Goal: Find specific page/section: Find specific page/section

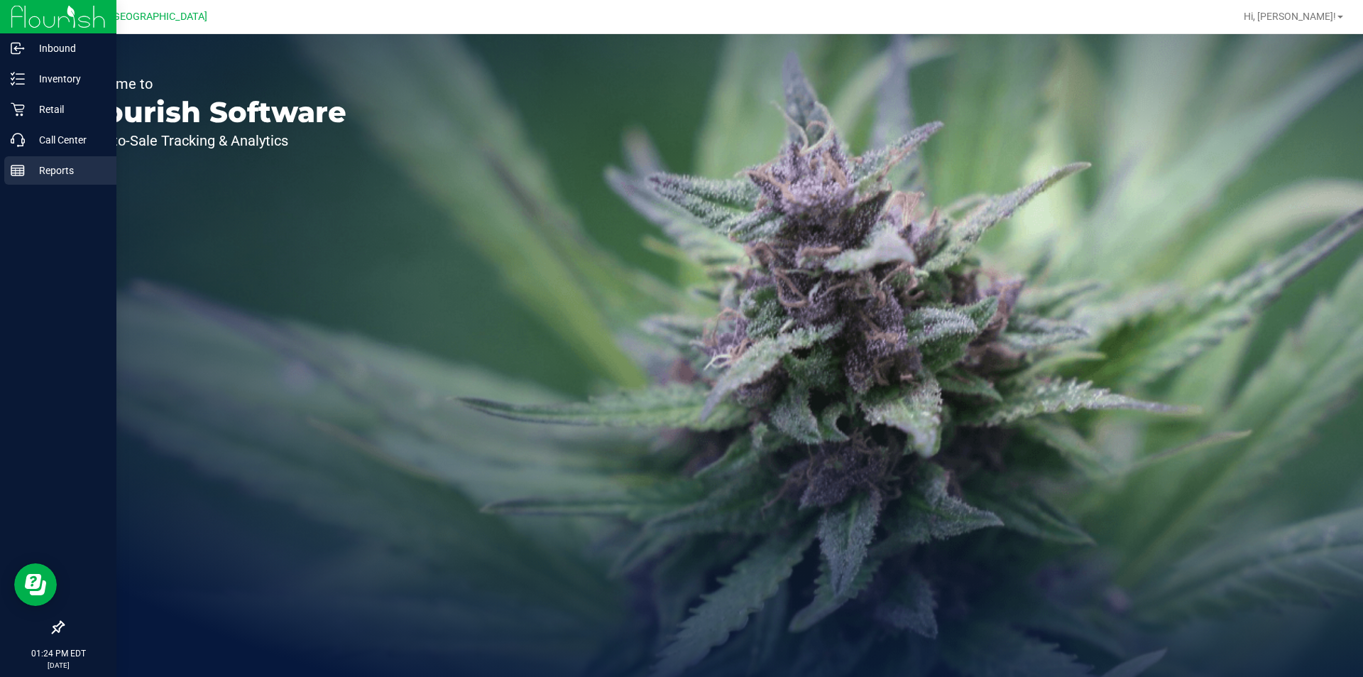
click at [69, 165] on p "Reports" at bounding box center [67, 170] width 85 height 17
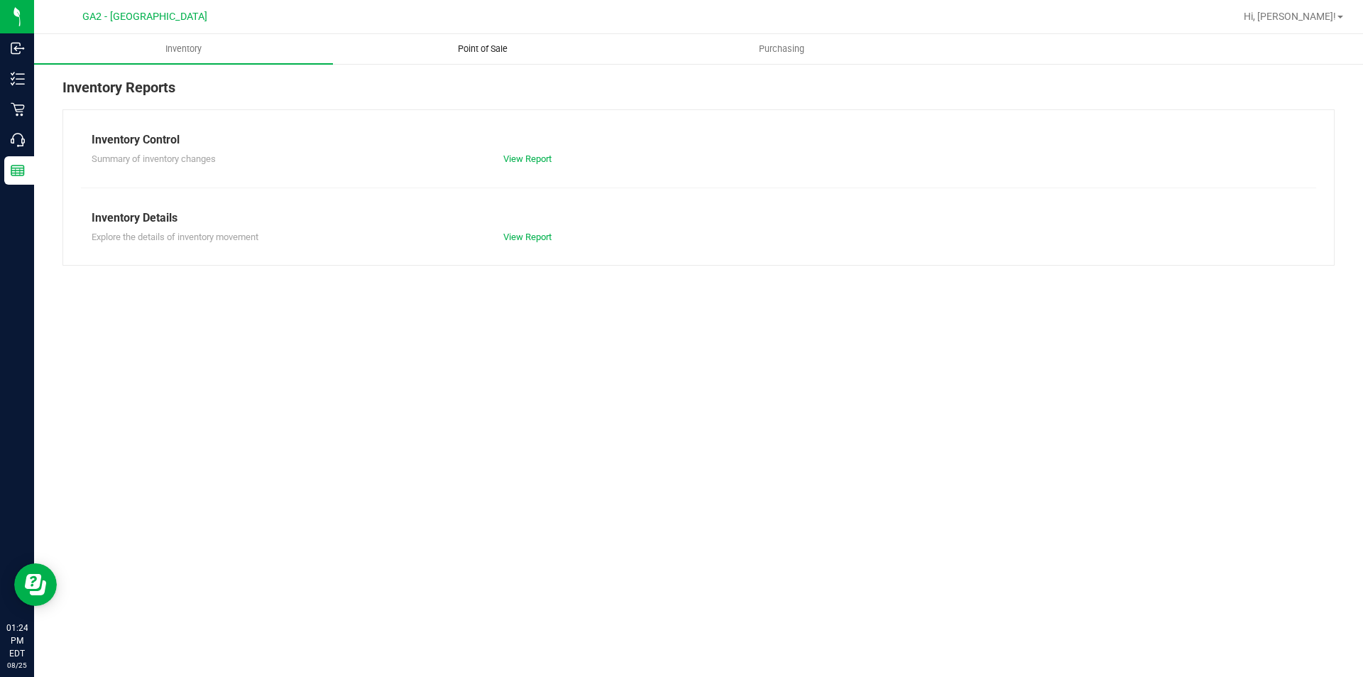
click at [495, 48] on span "Point of Sale" at bounding box center [483, 49] width 88 height 13
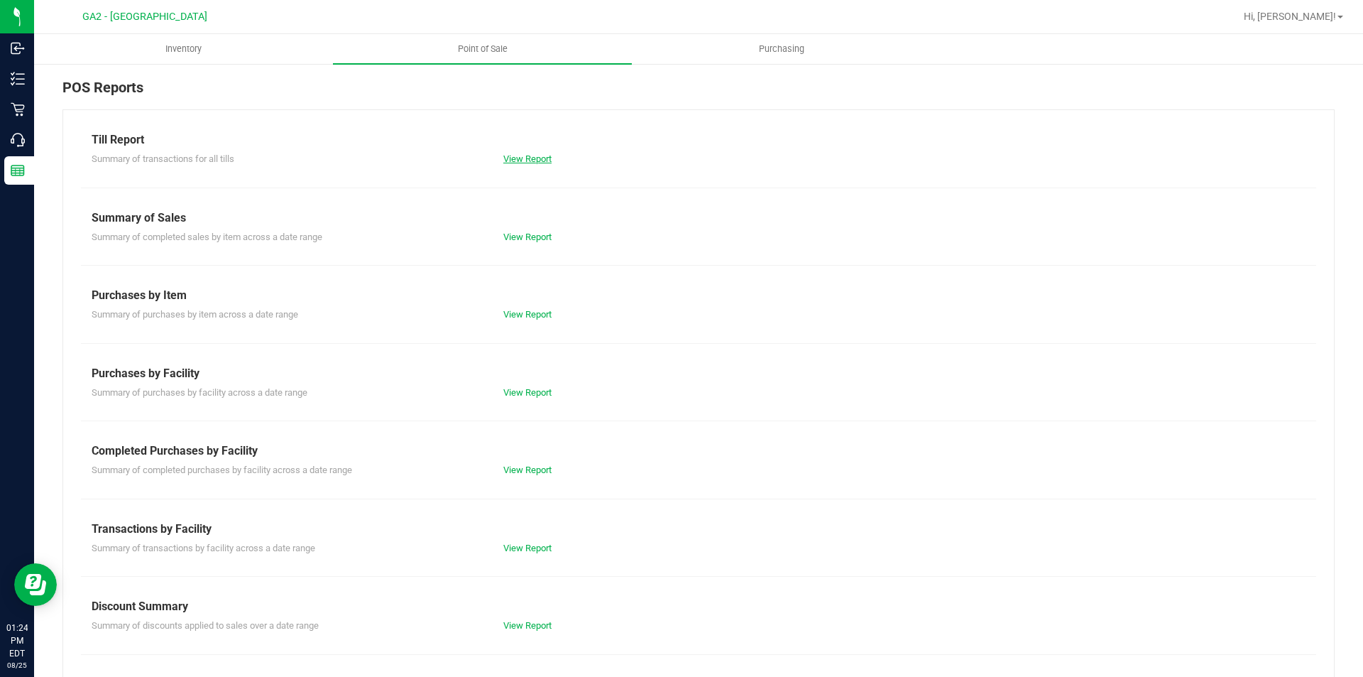
click at [511, 158] on link "View Report" at bounding box center [527, 158] width 48 height 11
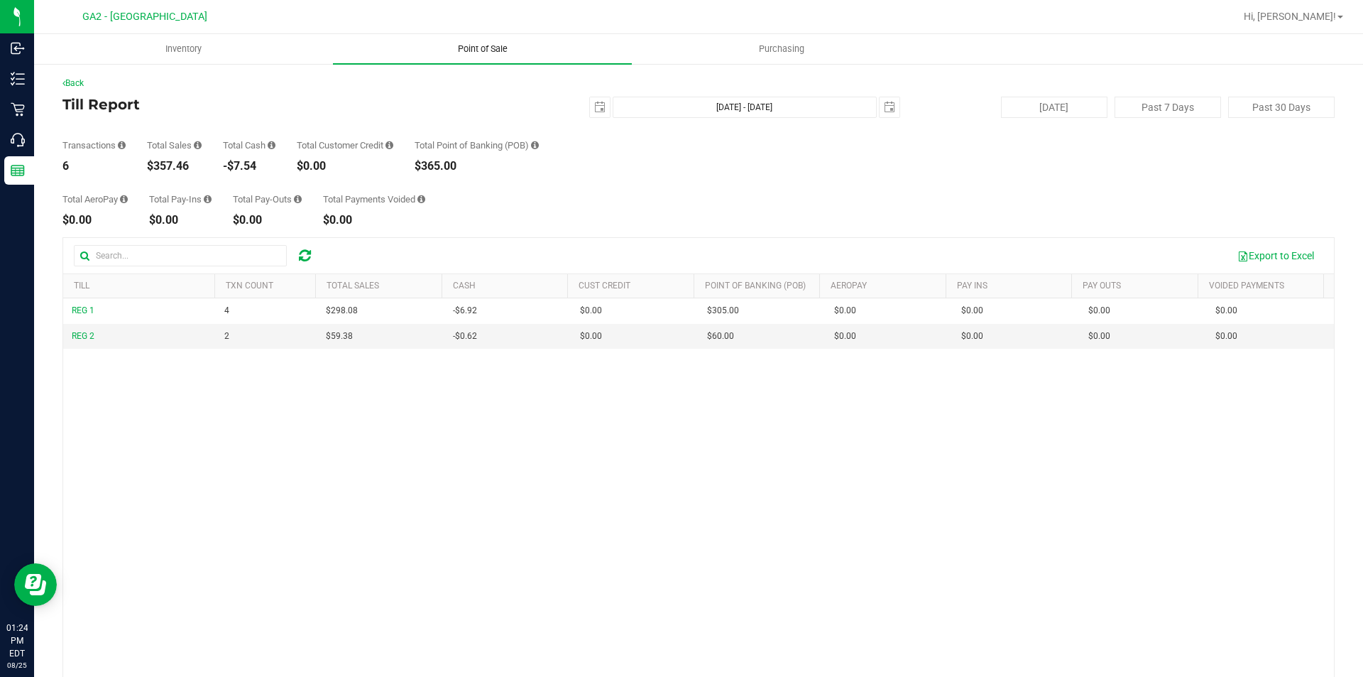
click at [501, 45] on span "Point of Sale" at bounding box center [483, 49] width 88 height 13
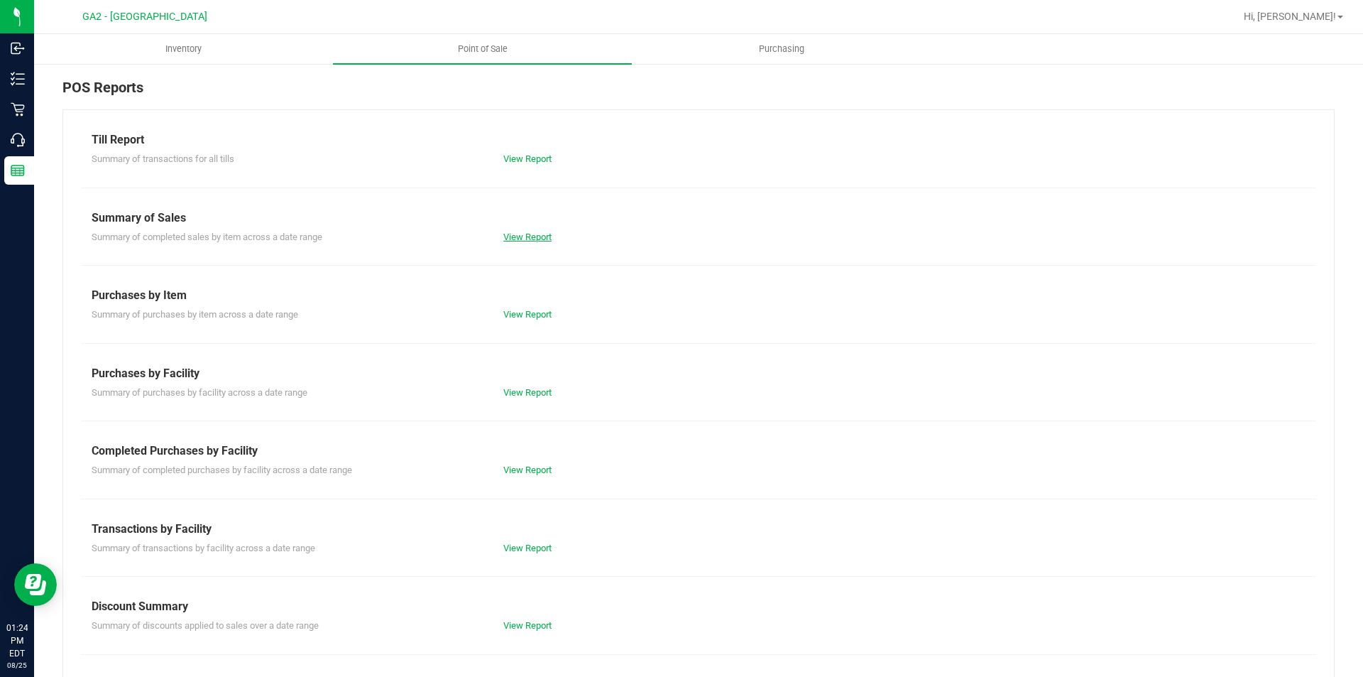
click at [526, 241] on link "View Report" at bounding box center [527, 236] width 48 height 11
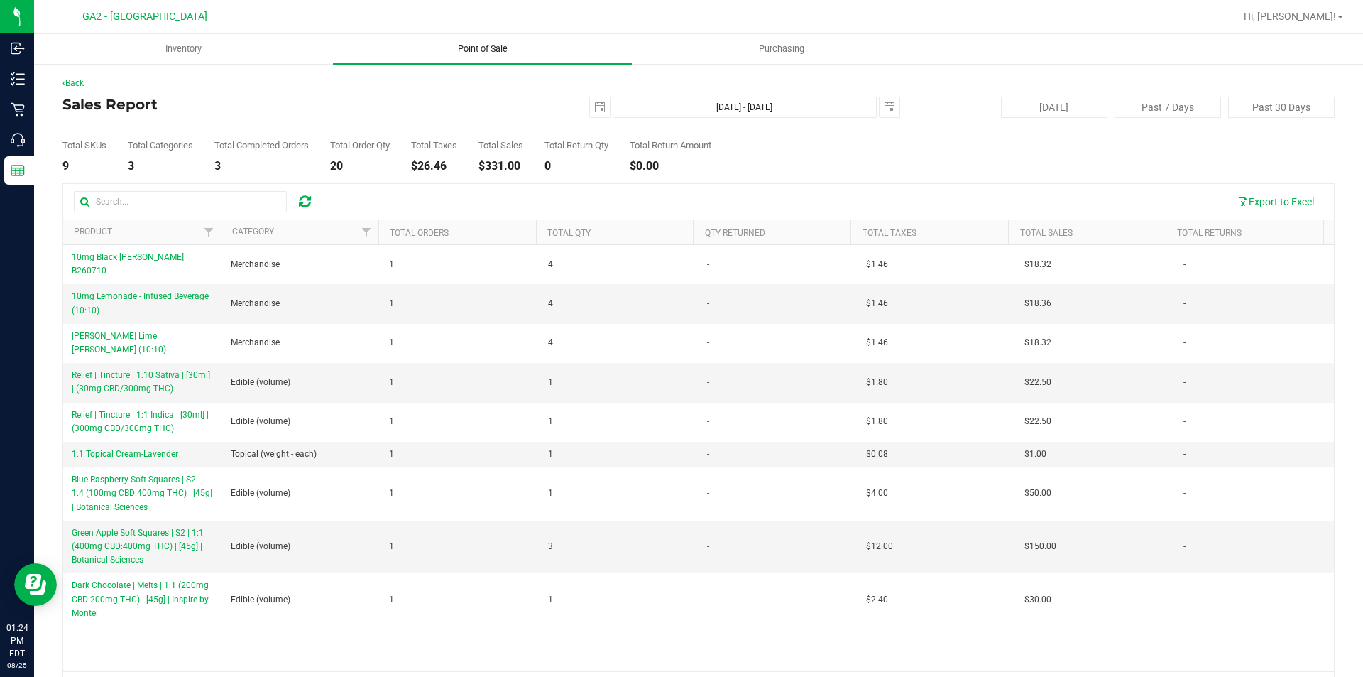
click at [495, 50] on span "Point of Sale" at bounding box center [483, 49] width 88 height 13
